Goal: Communication & Community: Answer question/provide support

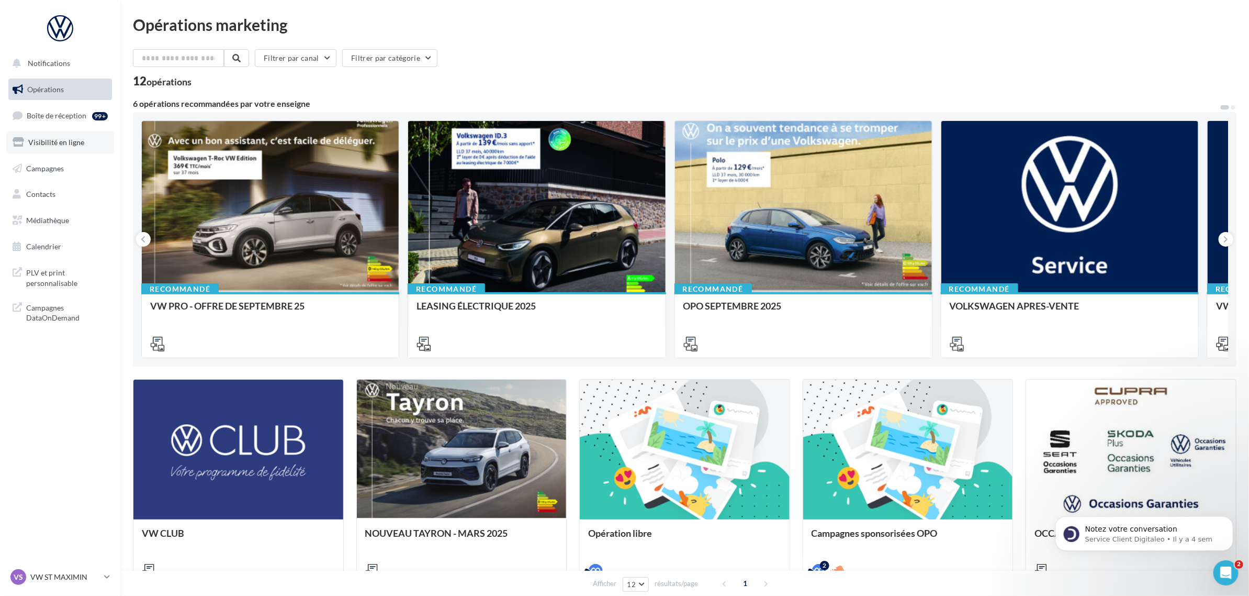
click at [77, 139] on span "Visibilité en ligne" at bounding box center [56, 142] width 56 height 9
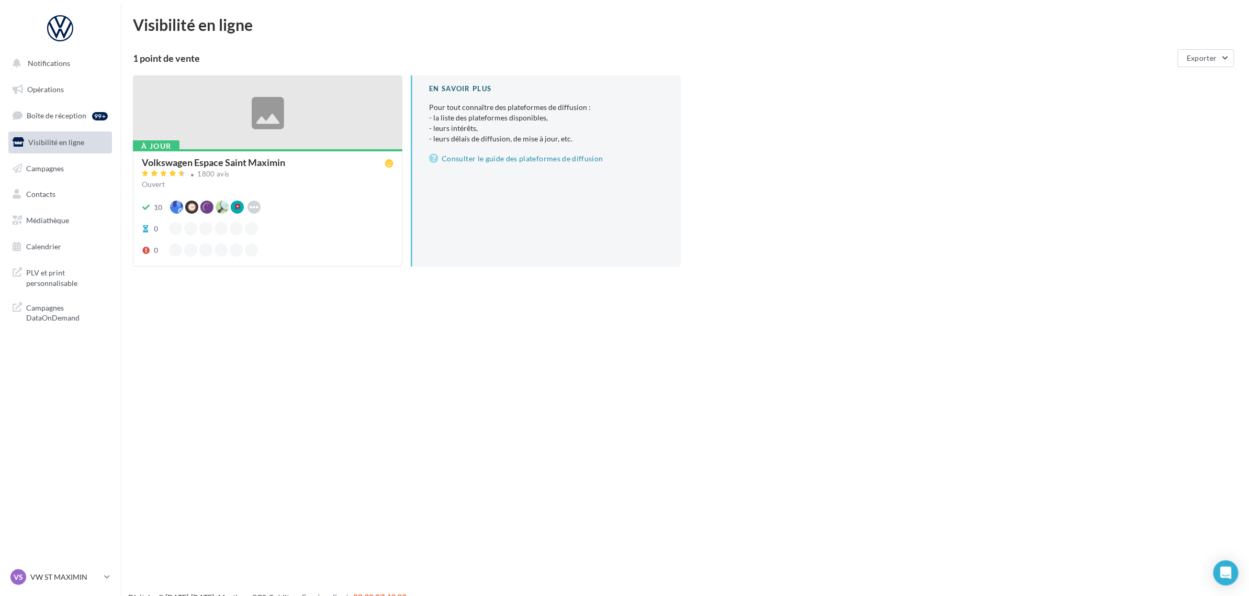
click at [304, 136] on div at bounding box center [267, 113] width 268 height 74
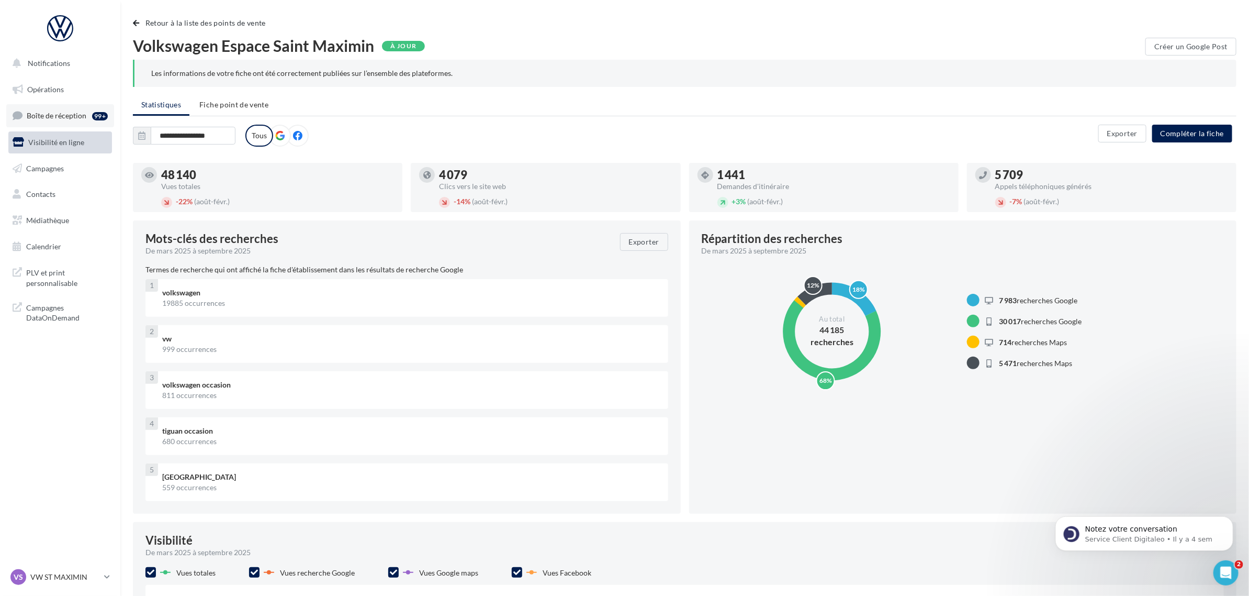
click at [64, 113] on span "Boîte de réception" at bounding box center [57, 115] width 60 height 9
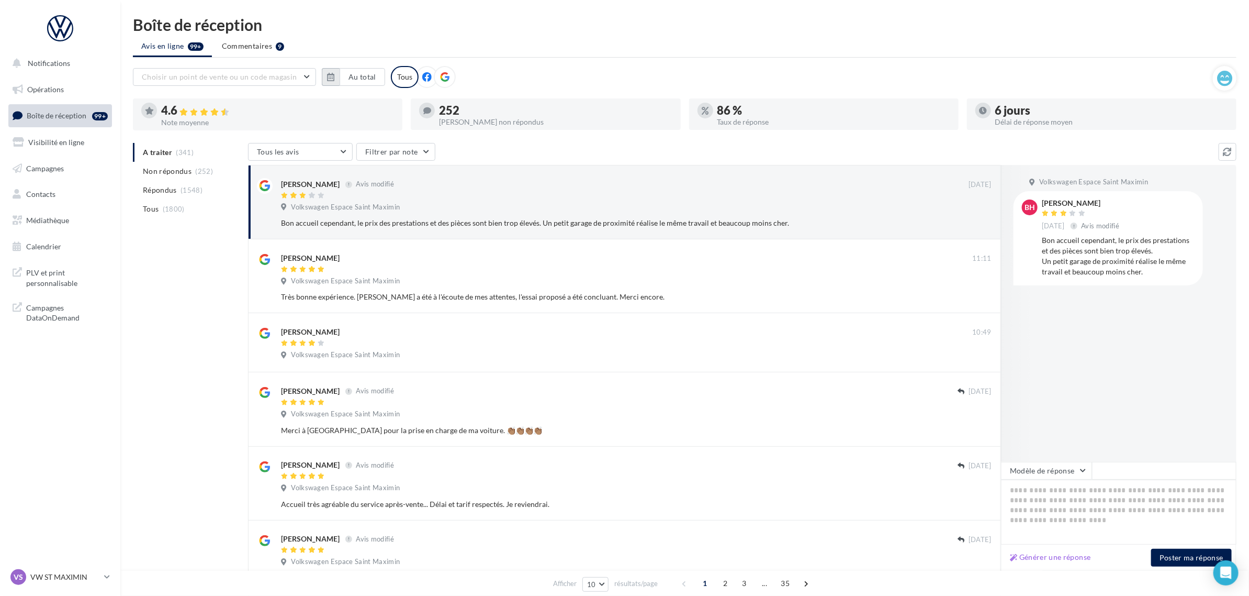
click at [324, 74] on button "button" at bounding box center [331, 77] width 18 height 18
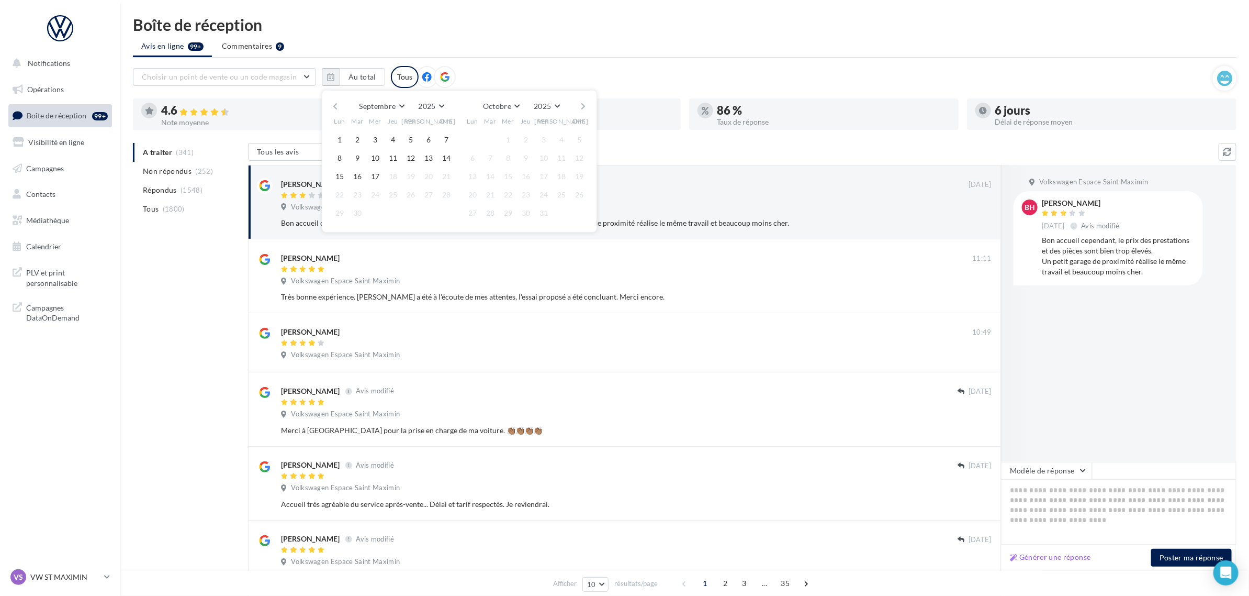
click at [334, 105] on button "button" at bounding box center [335, 106] width 9 height 15
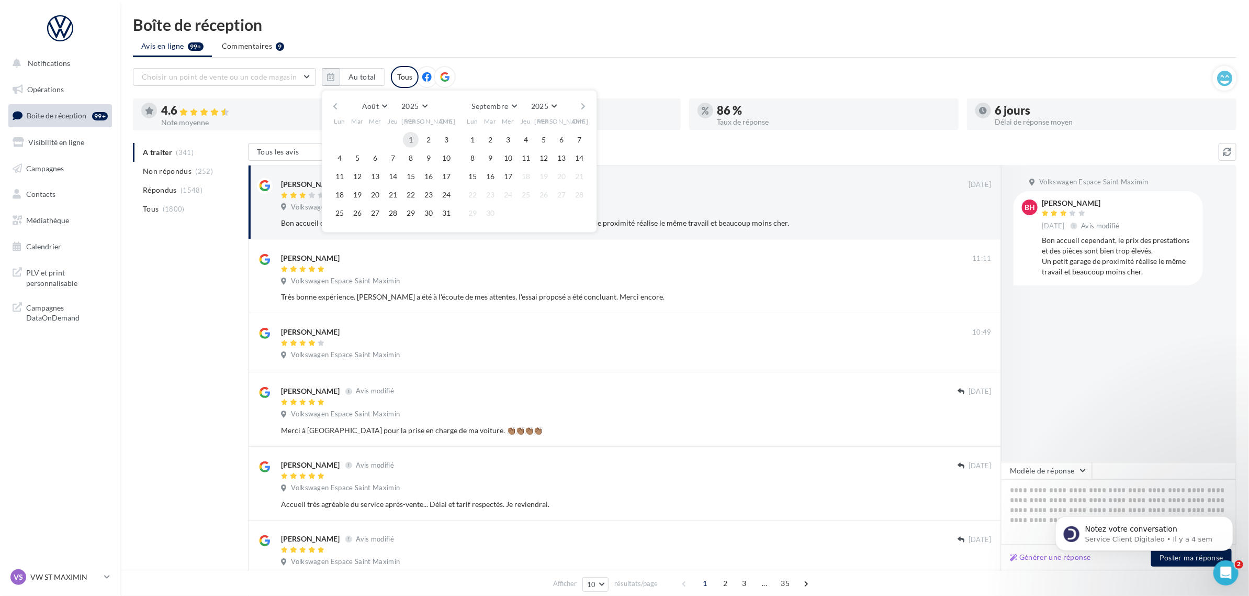
click at [414, 140] on button "1" at bounding box center [411, 140] width 16 height 16
click at [446, 217] on button "31" at bounding box center [447, 213] width 16 height 16
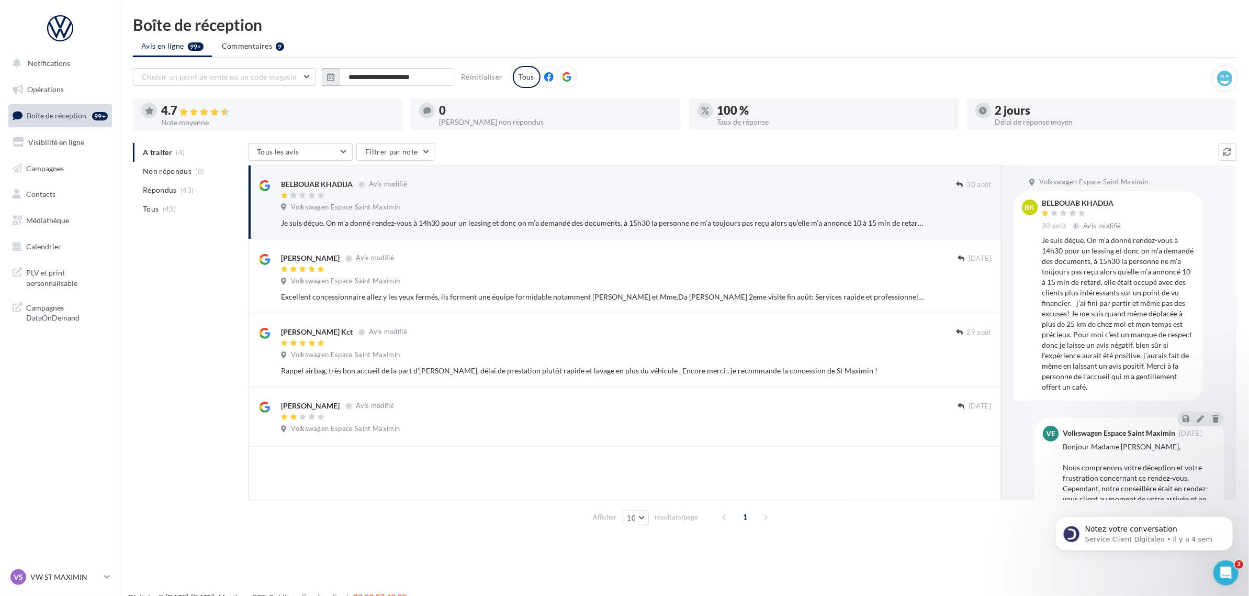
click at [324, 72] on button "button" at bounding box center [331, 77] width 18 height 18
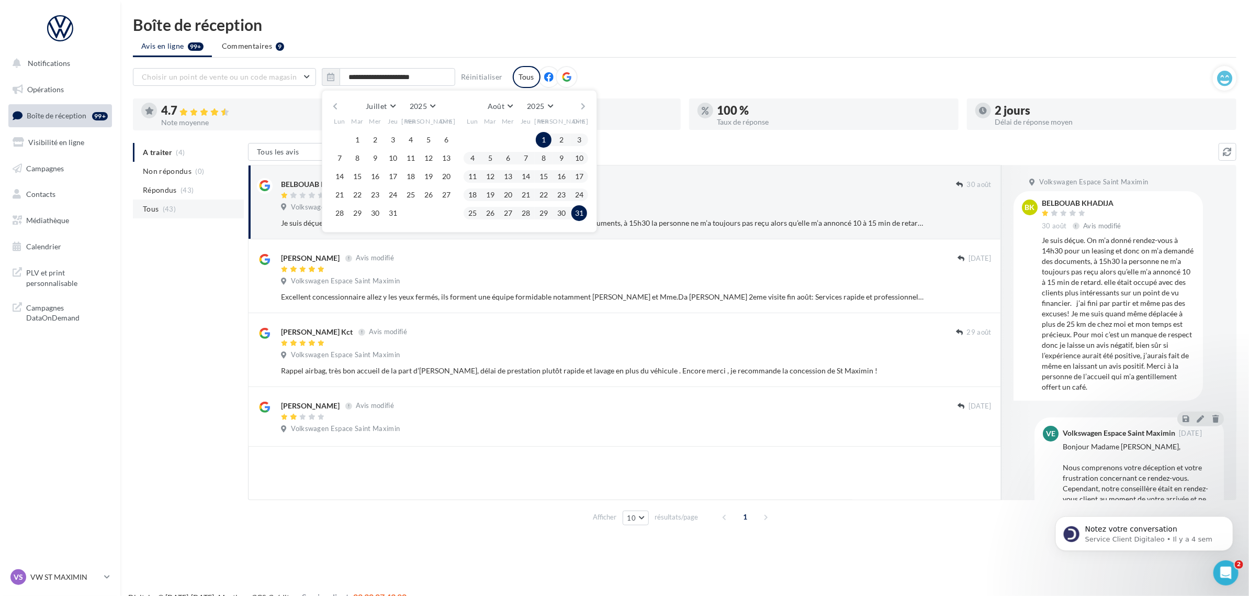
click at [214, 205] on li "Tous (43)" at bounding box center [188, 208] width 111 height 19
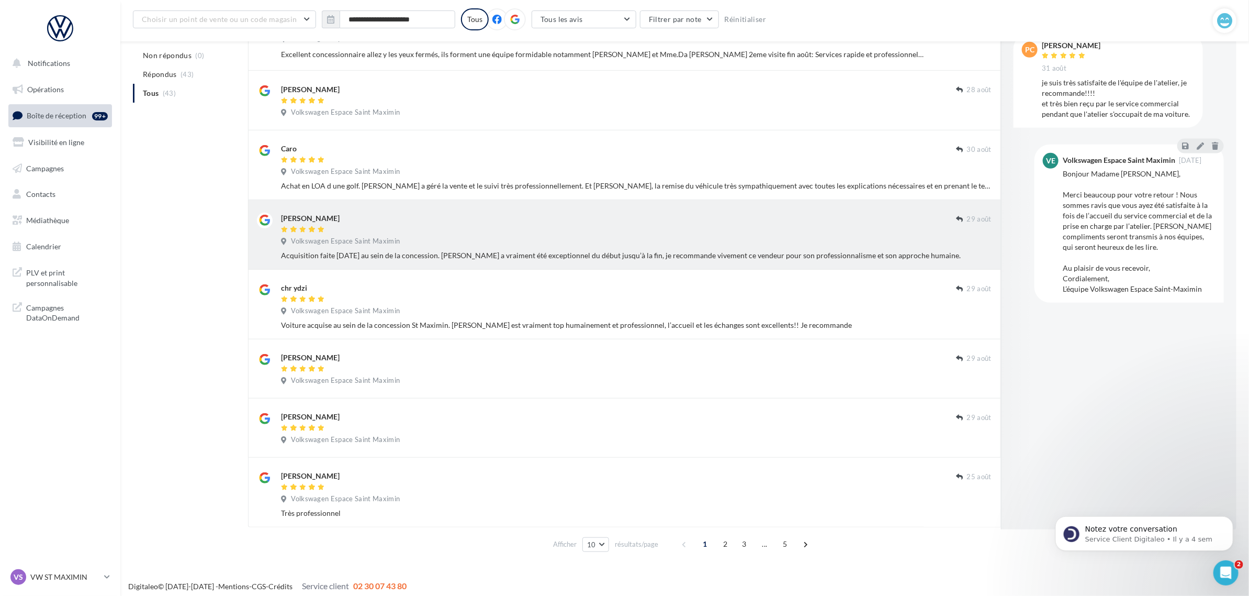
scroll to position [327, 0]
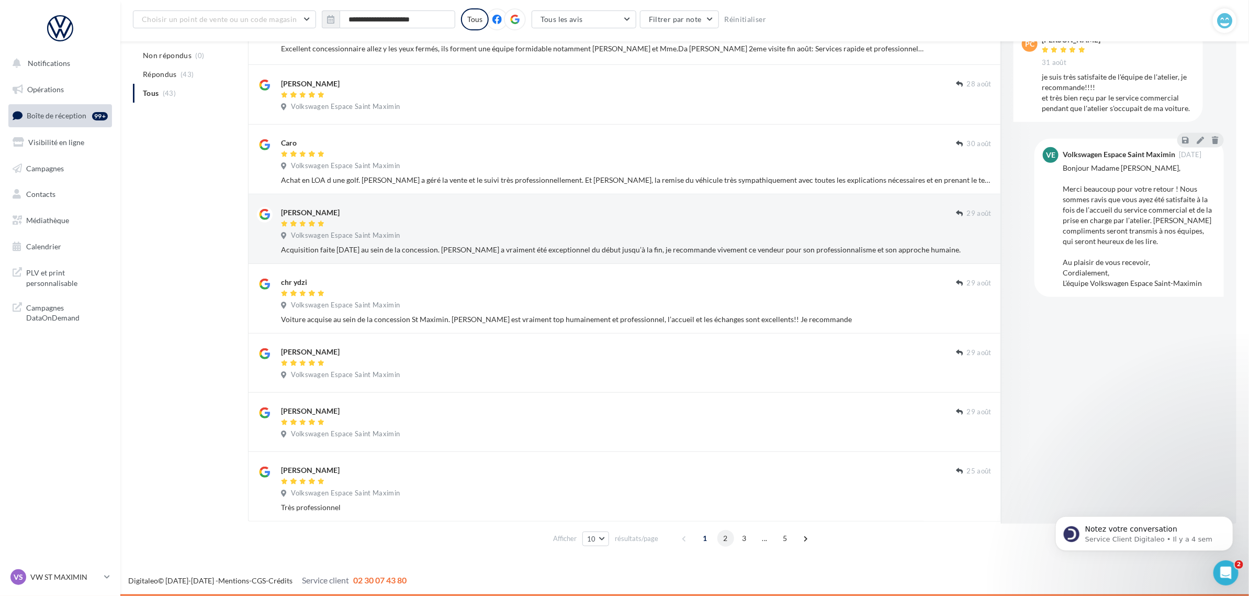
click at [733, 540] on span "2" at bounding box center [725, 538] width 17 height 17
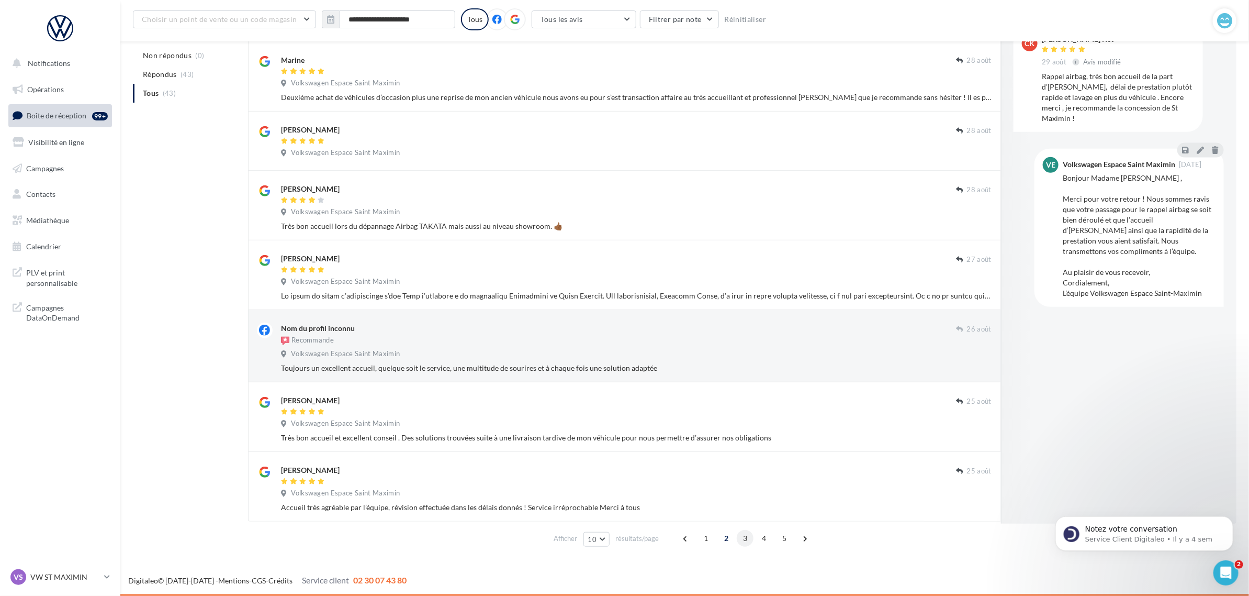
click at [744, 538] on span "3" at bounding box center [745, 538] width 17 height 17
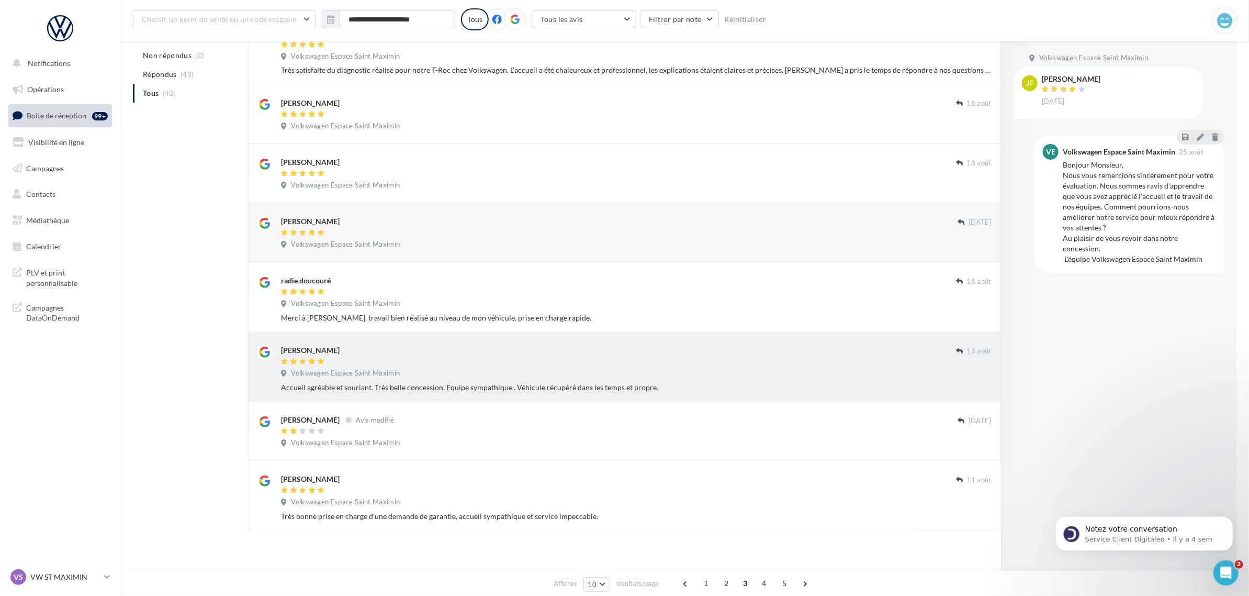
scroll to position [287, 0]
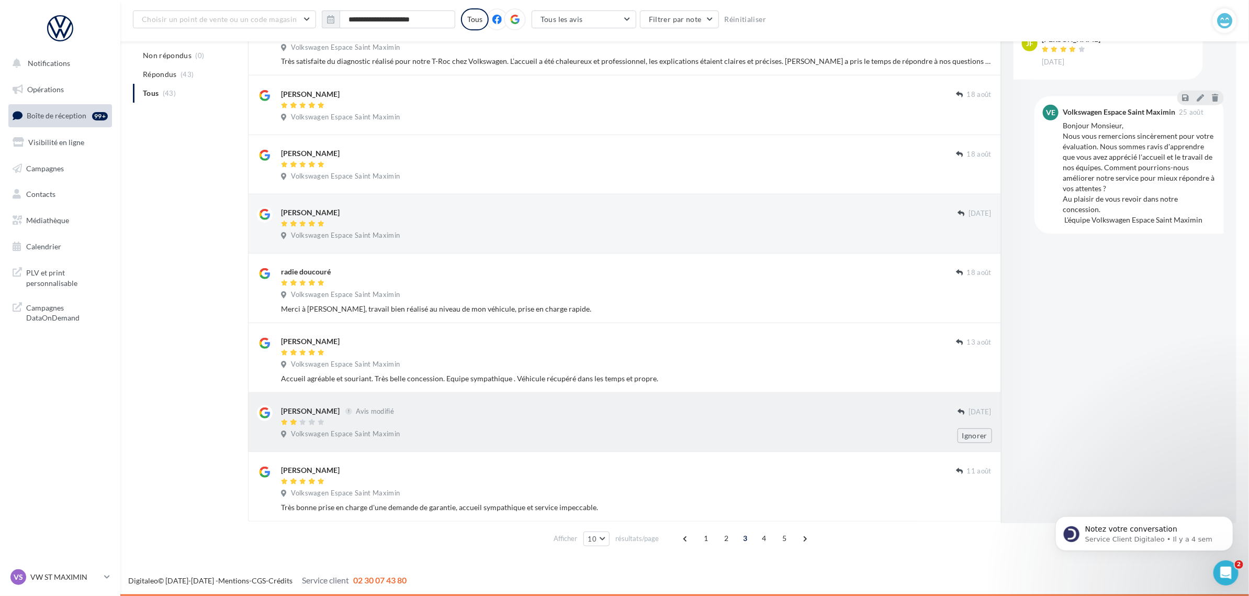
click at [458, 441] on div "jean-louis lemonnier Avis modifié 12 août Volkswagen Espace Saint Maximin Ignor…" at bounding box center [636, 424] width 711 height 38
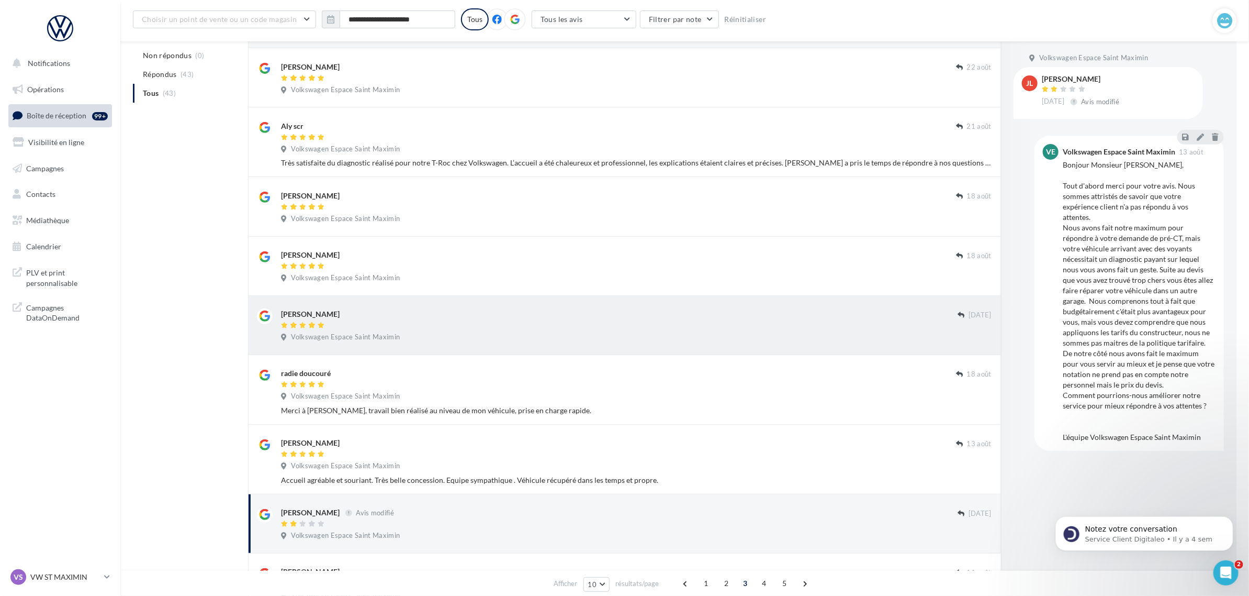
scroll to position [156, 0]
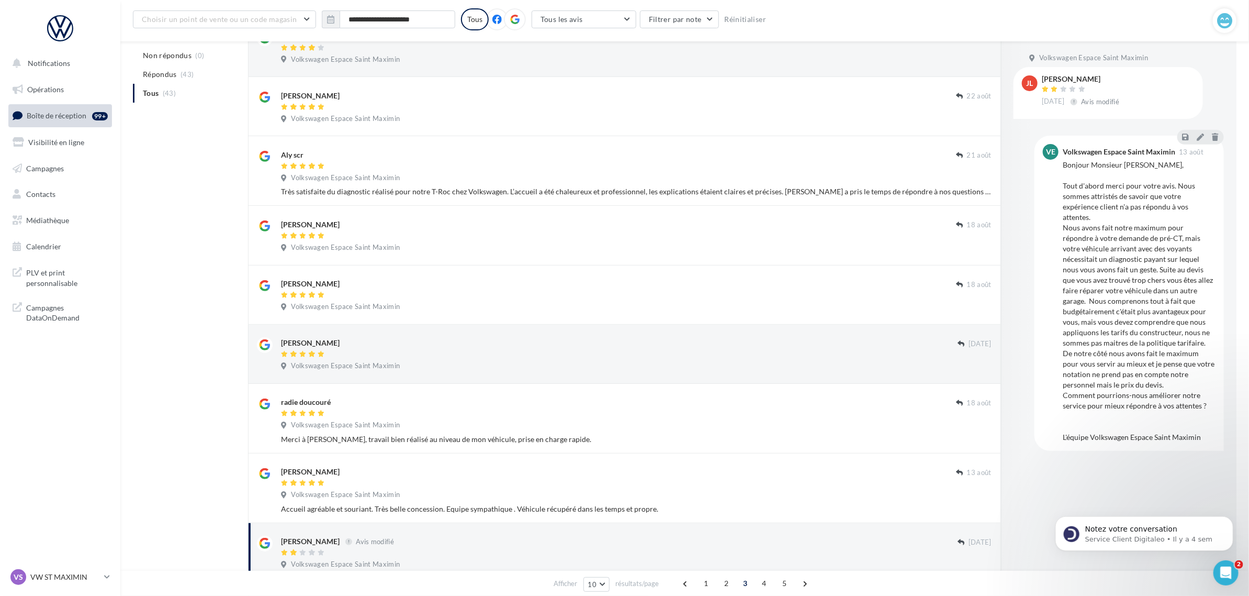
click at [1183, 289] on div "Bonjour Monsieur Lemonnier, Tout d'abord merci pour votre avis. Nous sommes att…" at bounding box center [1139, 301] width 153 height 283
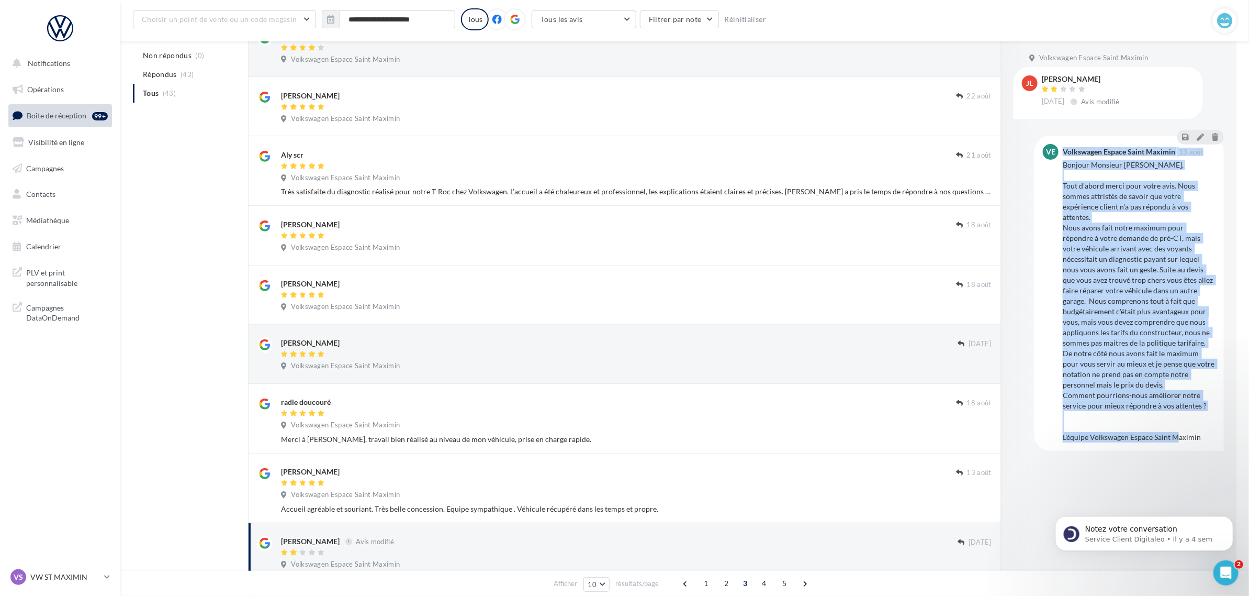
drag, startPoint x: 1058, startPoint y: 176, endPoint x: 1194, endPoint y: 439, distance: 295.4
click at [1194, 439] on div "VE Volkswagen Espace Saint Maximin 13 août" at bounding box center [1129, 293] width 173 height 298
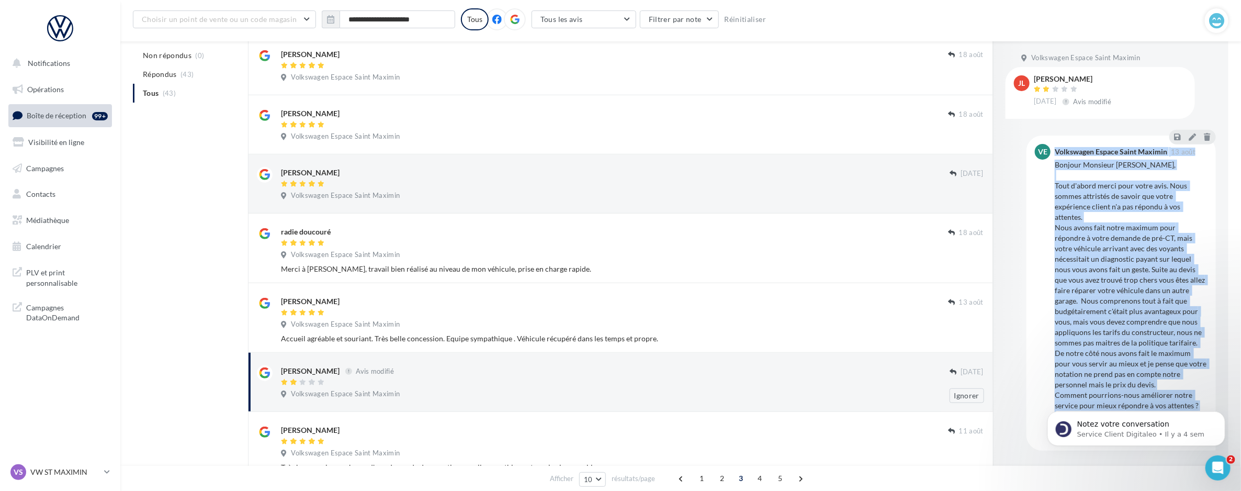
scroll to position [391, 0]
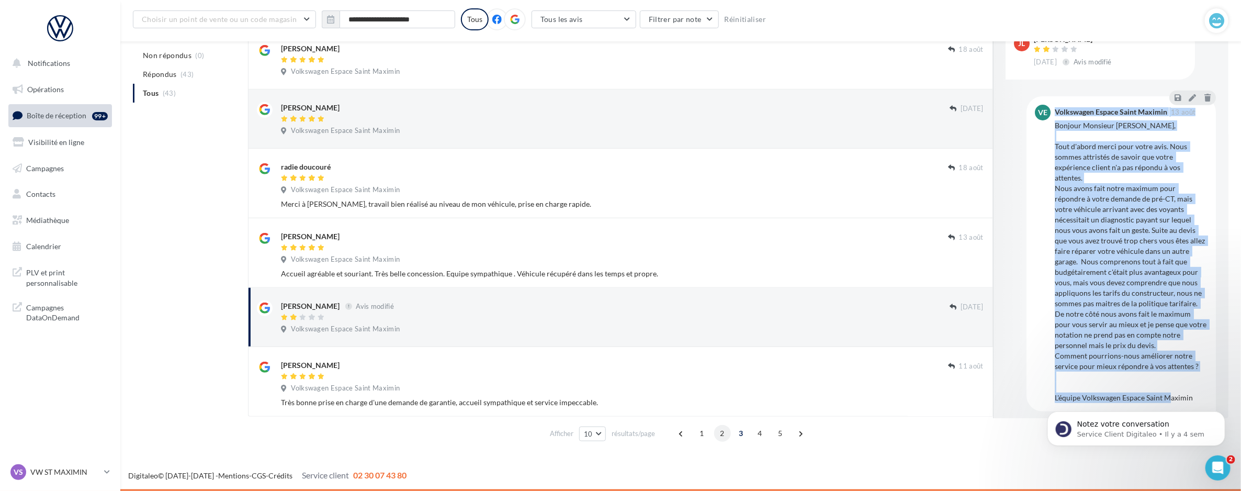
click at [726, 438] on span "2" at bounding box center [722, 433] width 17 height 17
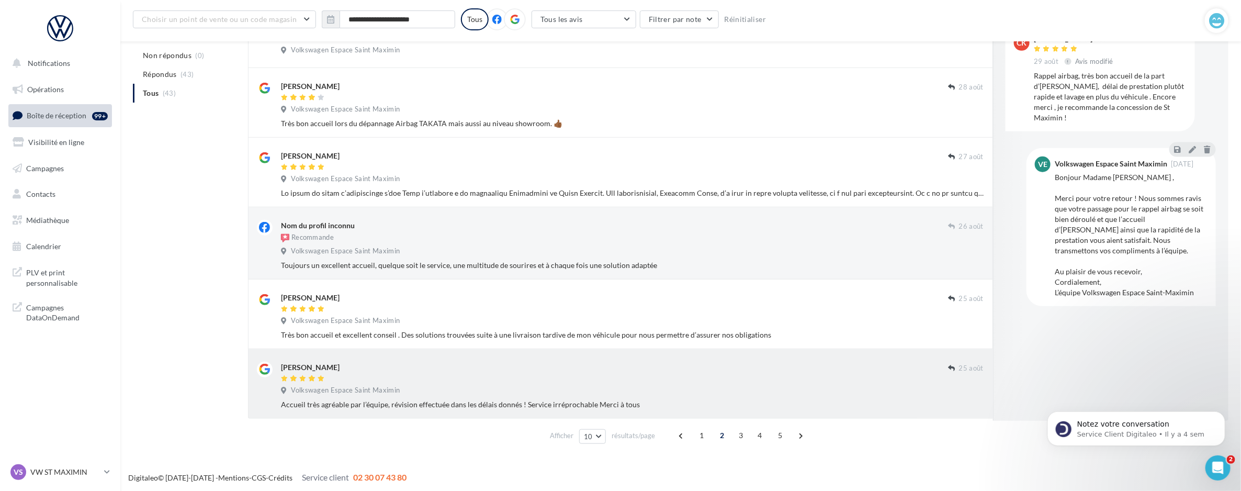
scroll to position [440, 0]
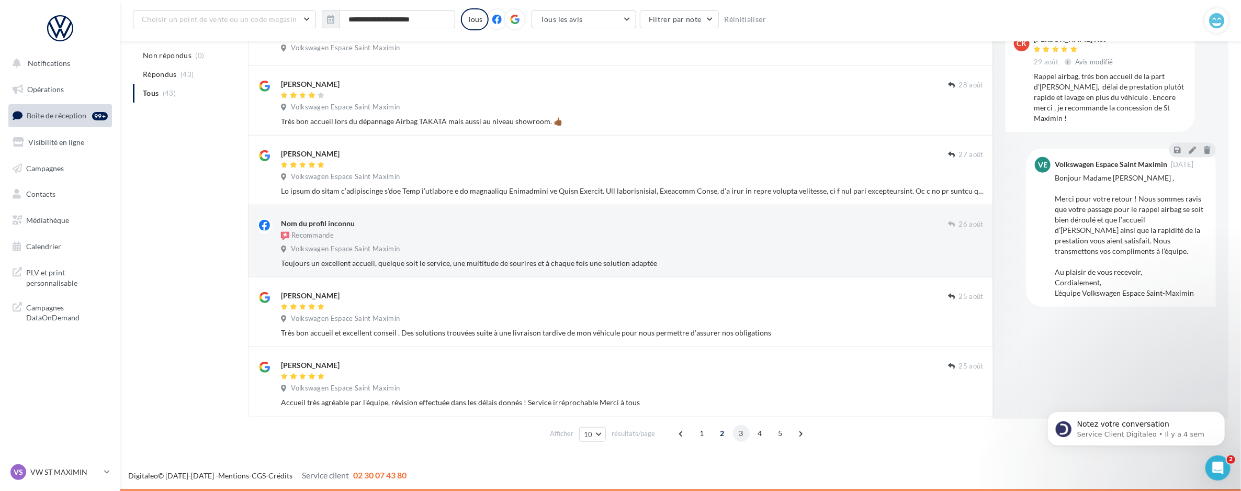
click at [743, 436] on span "3" at bounding box center [741, 433] width 17 height 17
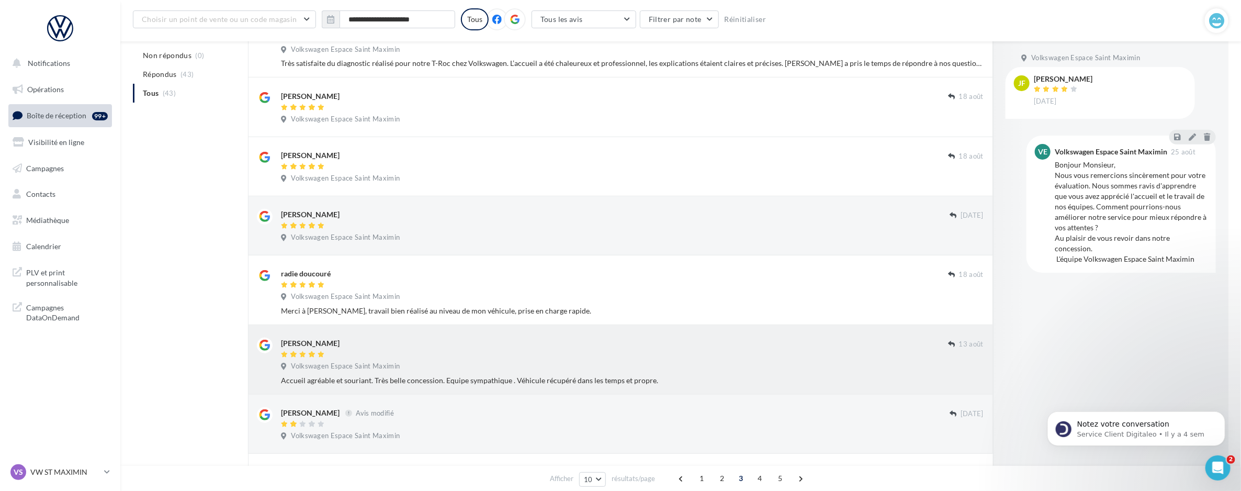
scroll to position [391, 0]
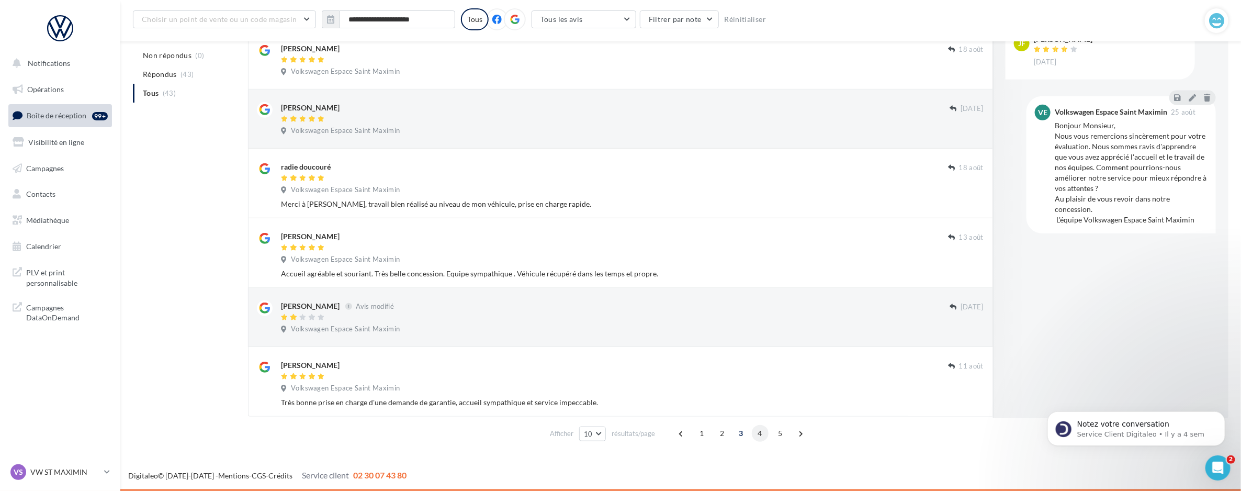
click at [759, 436] on span "4" at bounding box center [760, 433] width 17 height 17
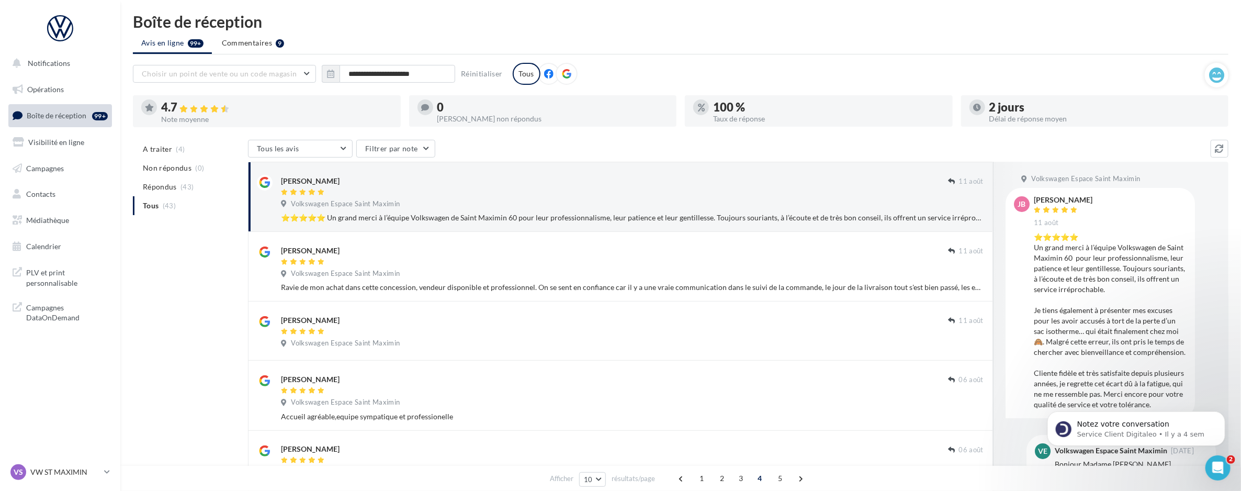
scroll to position [0, 0]
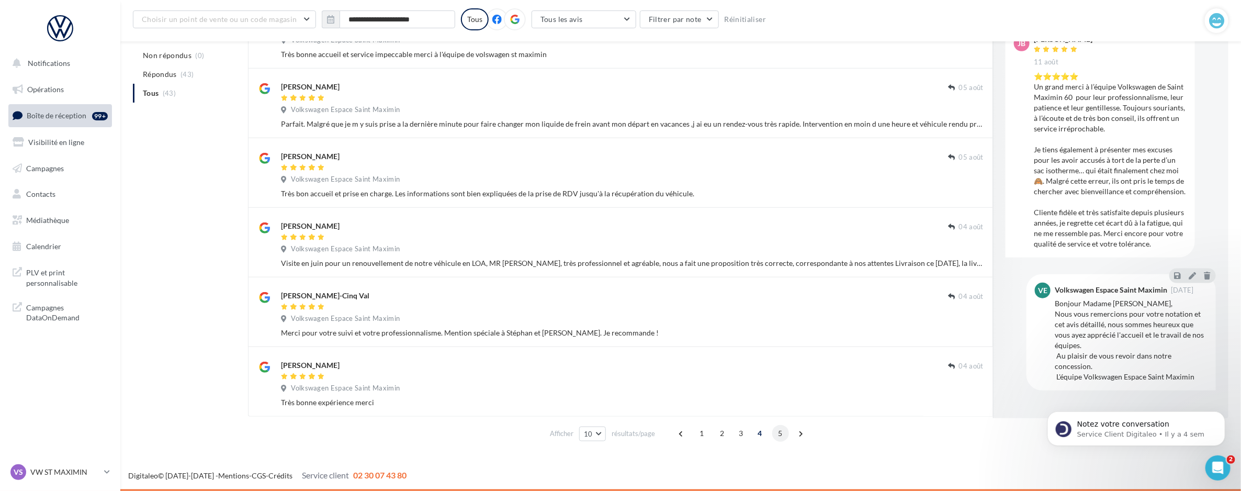
click at [783, 434] on span "5" at bounding box center [780, 433] width 17 height 17
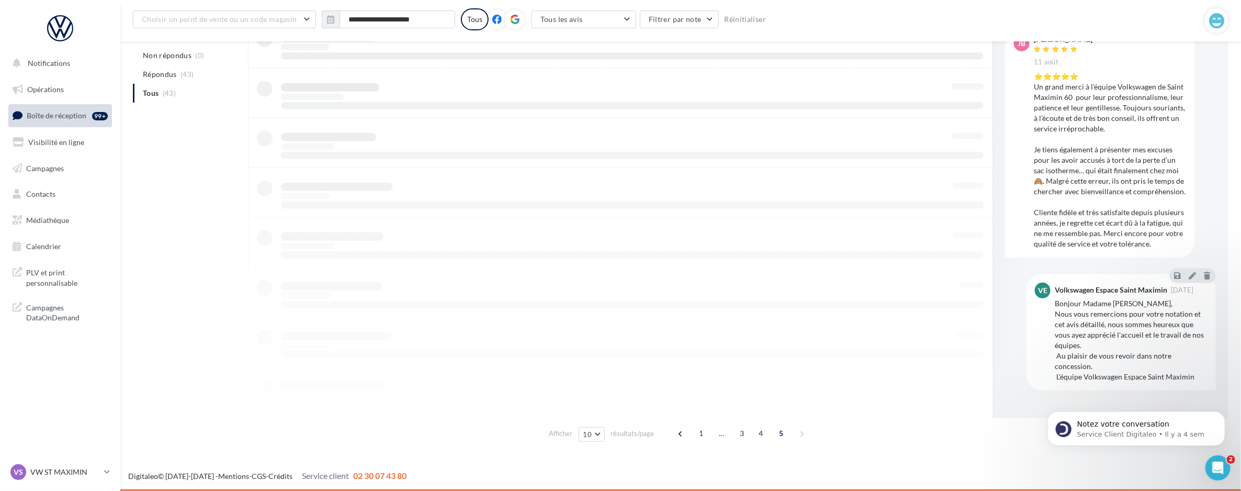
scroll to position [93, 0]
